Goal: Information Seeking & Learning: Find specific fact

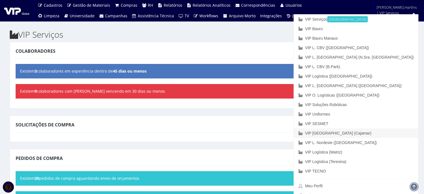
click at [390, 130] on link "VIP [GEOGRAPHIC_DATA] (Cajamar)" at bounding box center [356, 132] width 124 height 9
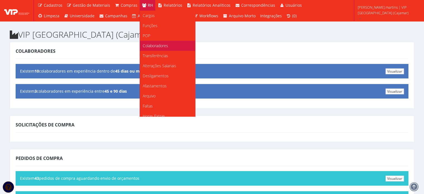
click at [150, 45] on span "Colaboradores" at bounding box center [155, 45] width 25 height 5
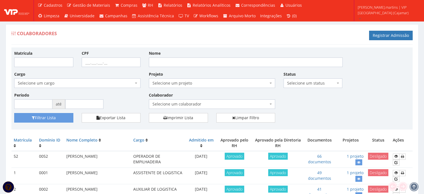
click at [189, 104] on span "Selecione um colaborador" at bounding box center [211, 104] width 116 height 6
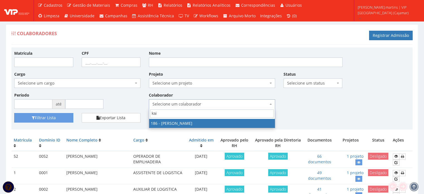
type input "kaio"
select select "4084"
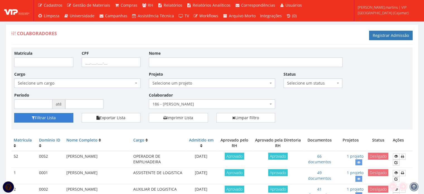
click at [47, 116] on button "Filtrar Lista" at bounding box center [43, 117] width 59 height 9
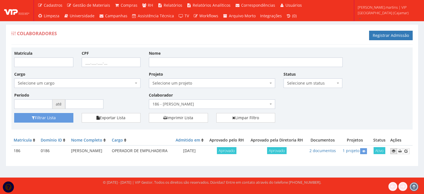
click at [396, 153] on icon at bounding box center [393, 151] width 3 height 4
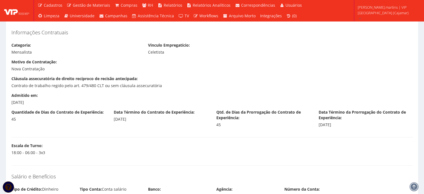
scroll to position [521, 0]
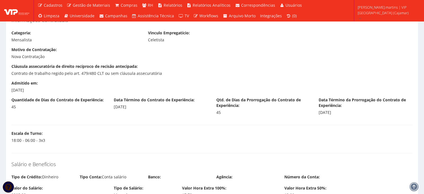
click at [266, 106] on label "Qtd. de Dias da Prorrogação do Contrato de Experiência:" at bounding box center [264, 102] width 94 height 11
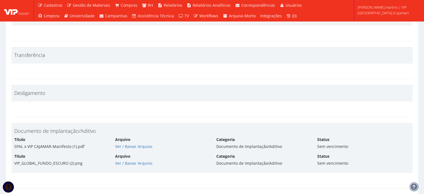
scroll to position [1916, 0]
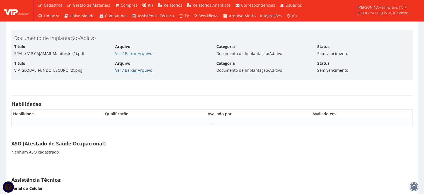
click at [118, 69] on link "Ver / Baixar Arquivo" at bounding box center [133, 70] width 37 height 5
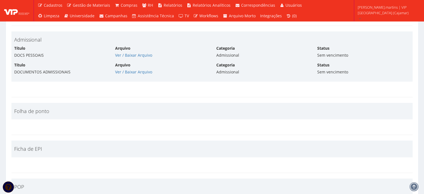
scroll to position [1124, 0]
click at [136, 70] on link "Ver / Baixar Arquivo" at bounding box center [133, 70] width 37 height 5
click at [136, 53] on link "Ver / Baixar Arquivo" at bounding box center [133, 53] width 37 height 5
